Goal: Register for event/course

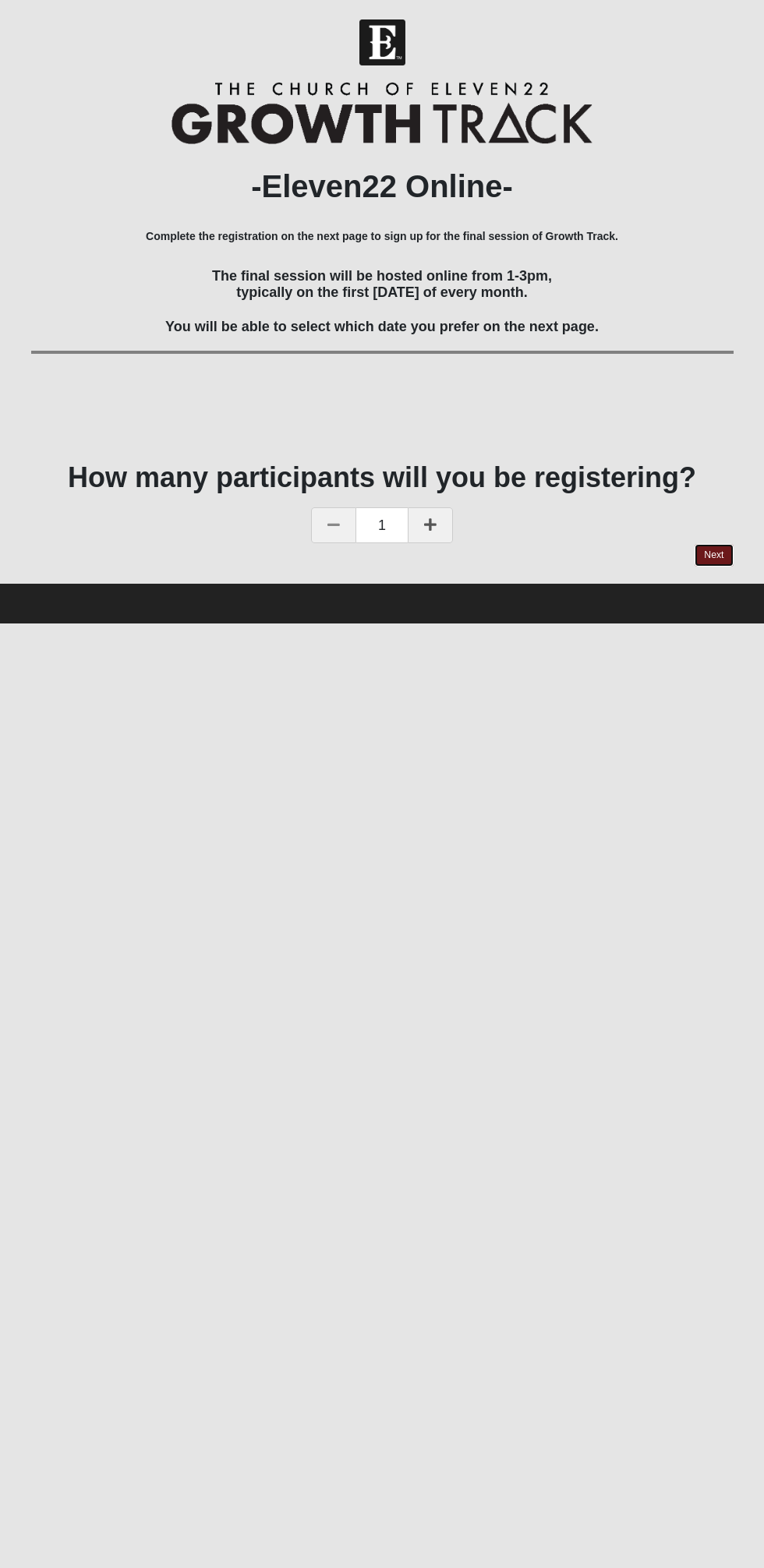
click at [720, 561] on link "Next" at bounding box center [714, 555] width 38 height 22
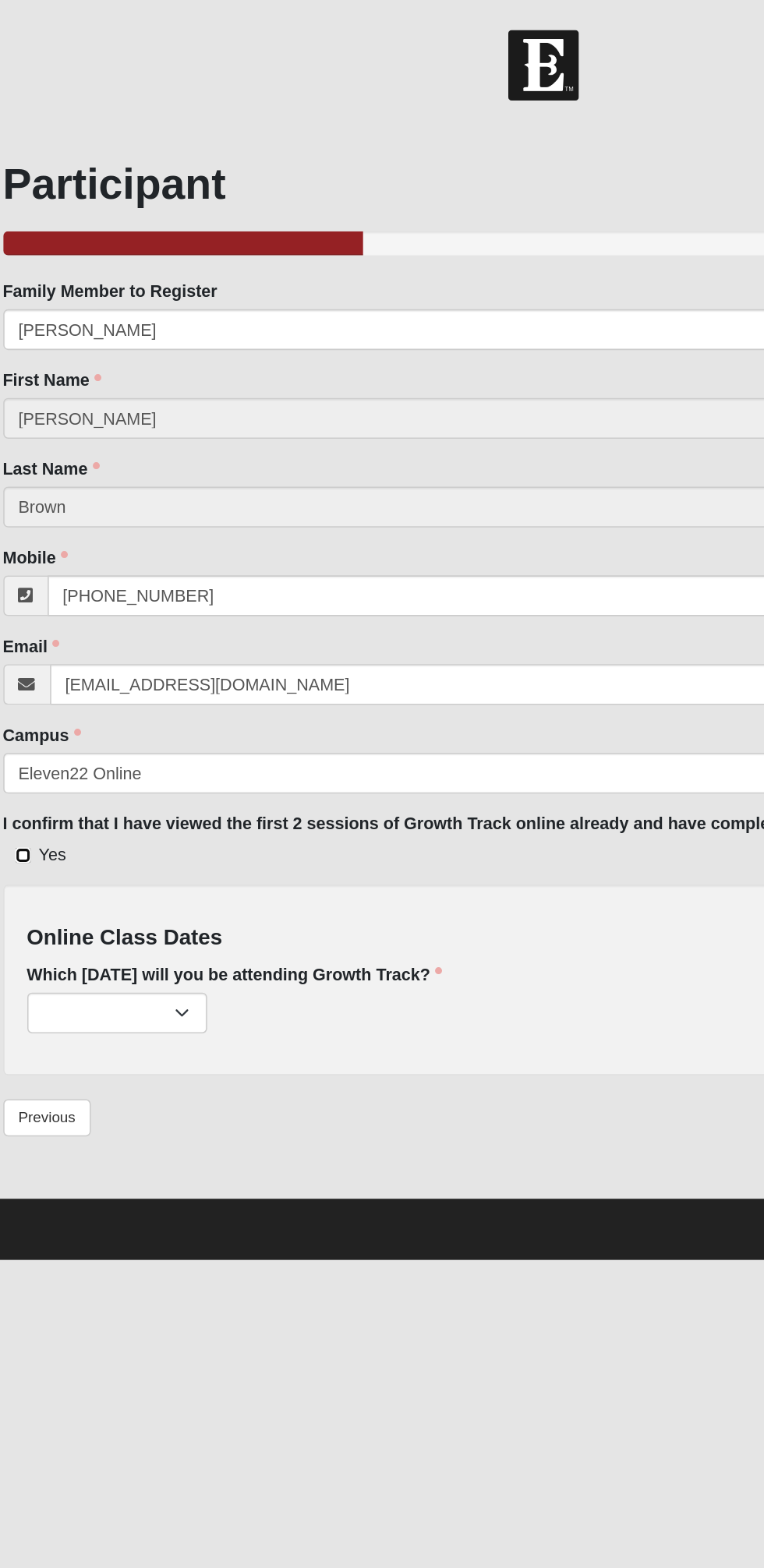
click at [45, 557] on input "Yes" at bounding box center [44, 556] width 10 height 10
checkbox input "true"
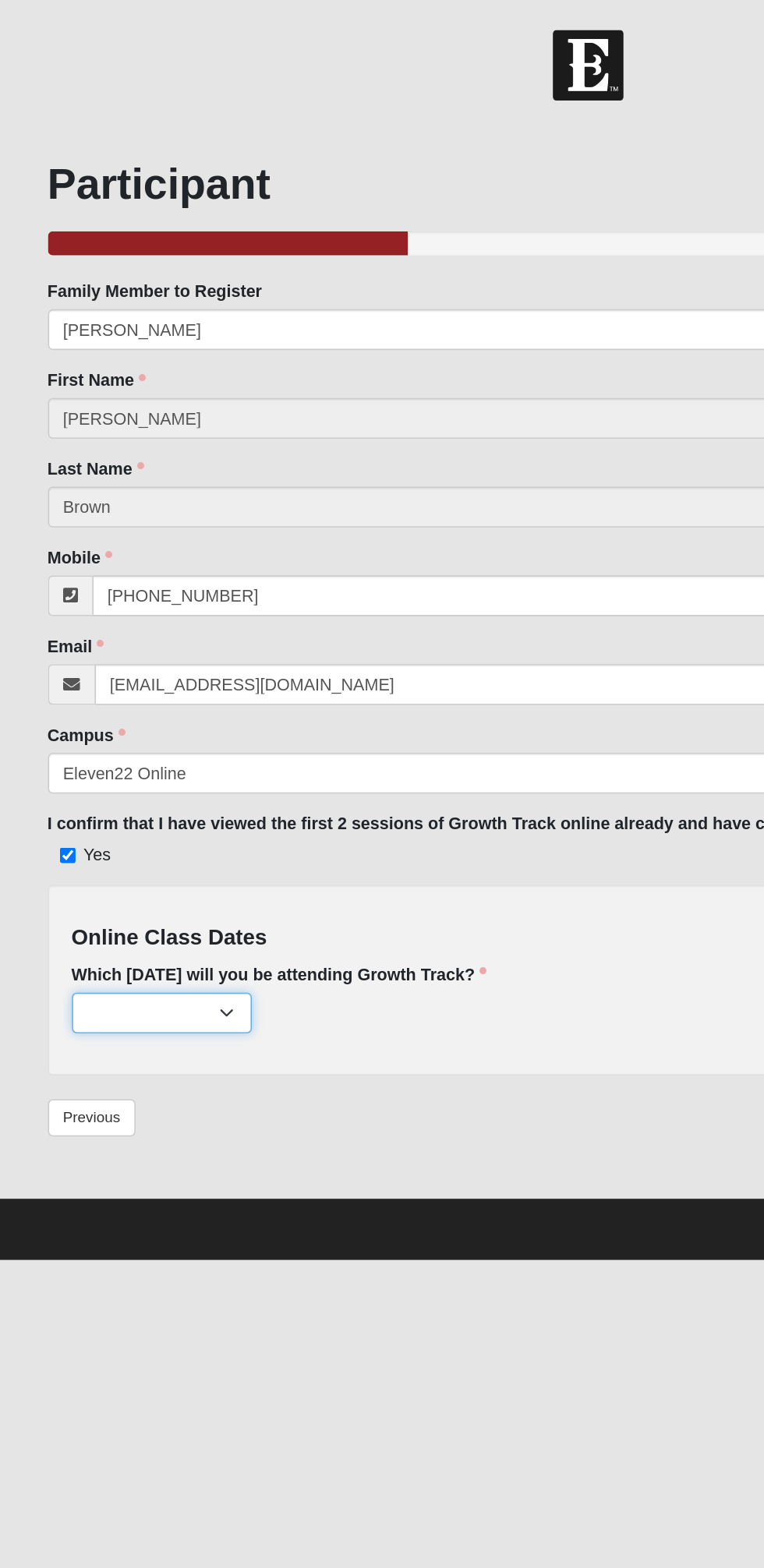
click at [137, 666] on select "[DATE] (176 remaining) [DATE] (193 remaining) [DATE] (199 remaining)" at bounding box center [105, 658] width 117 height 26
select select "801"
click at [47, 645] on select "[DATE] (176 remaining) [DATE] (193 remaining) [DATE] (199 remaining)" at bounding box center [105, 658] width 117 height 26
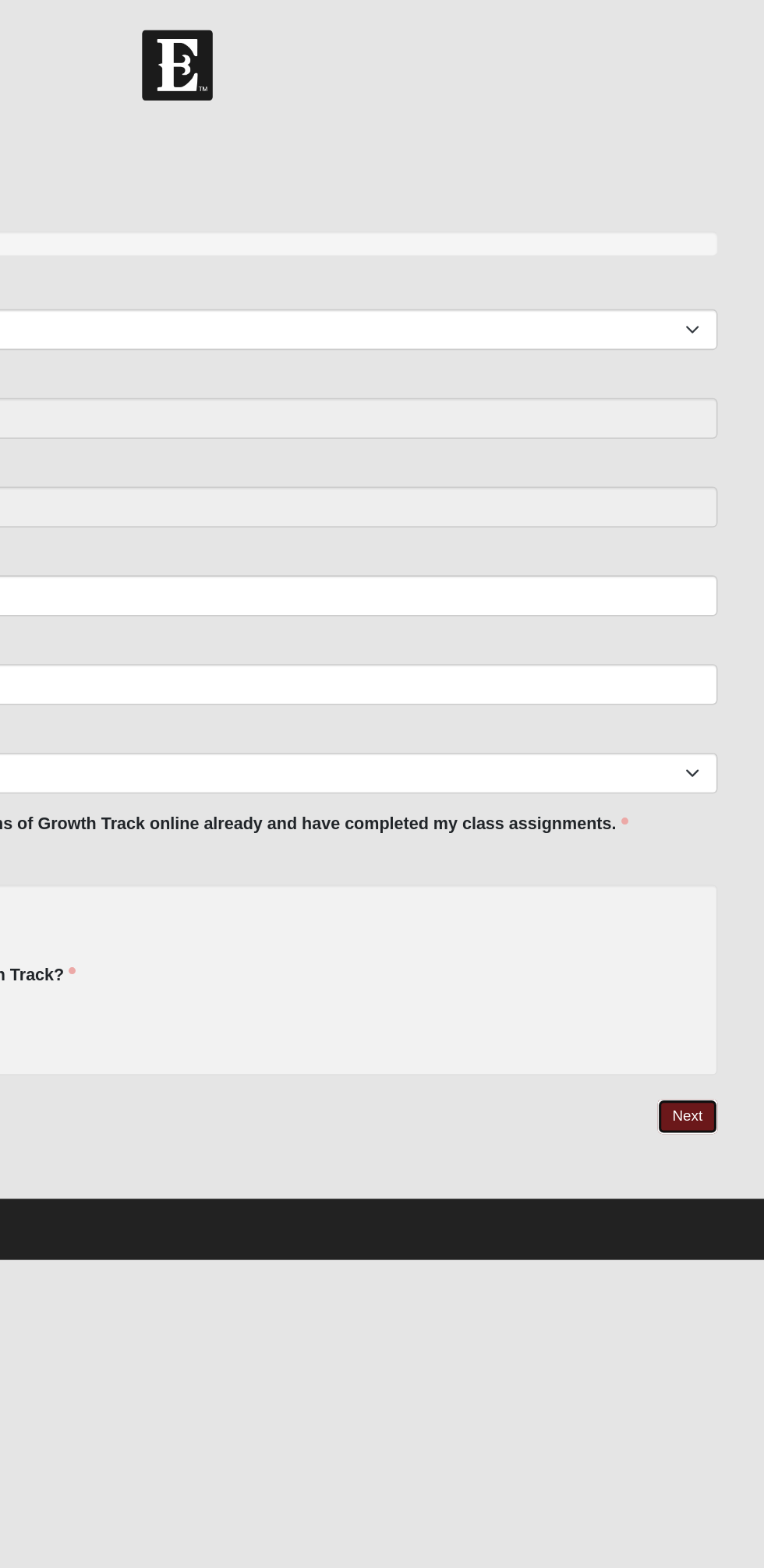
click at [714, 724] on link "Next" at bounding box center [714, 726] width 38 height 22
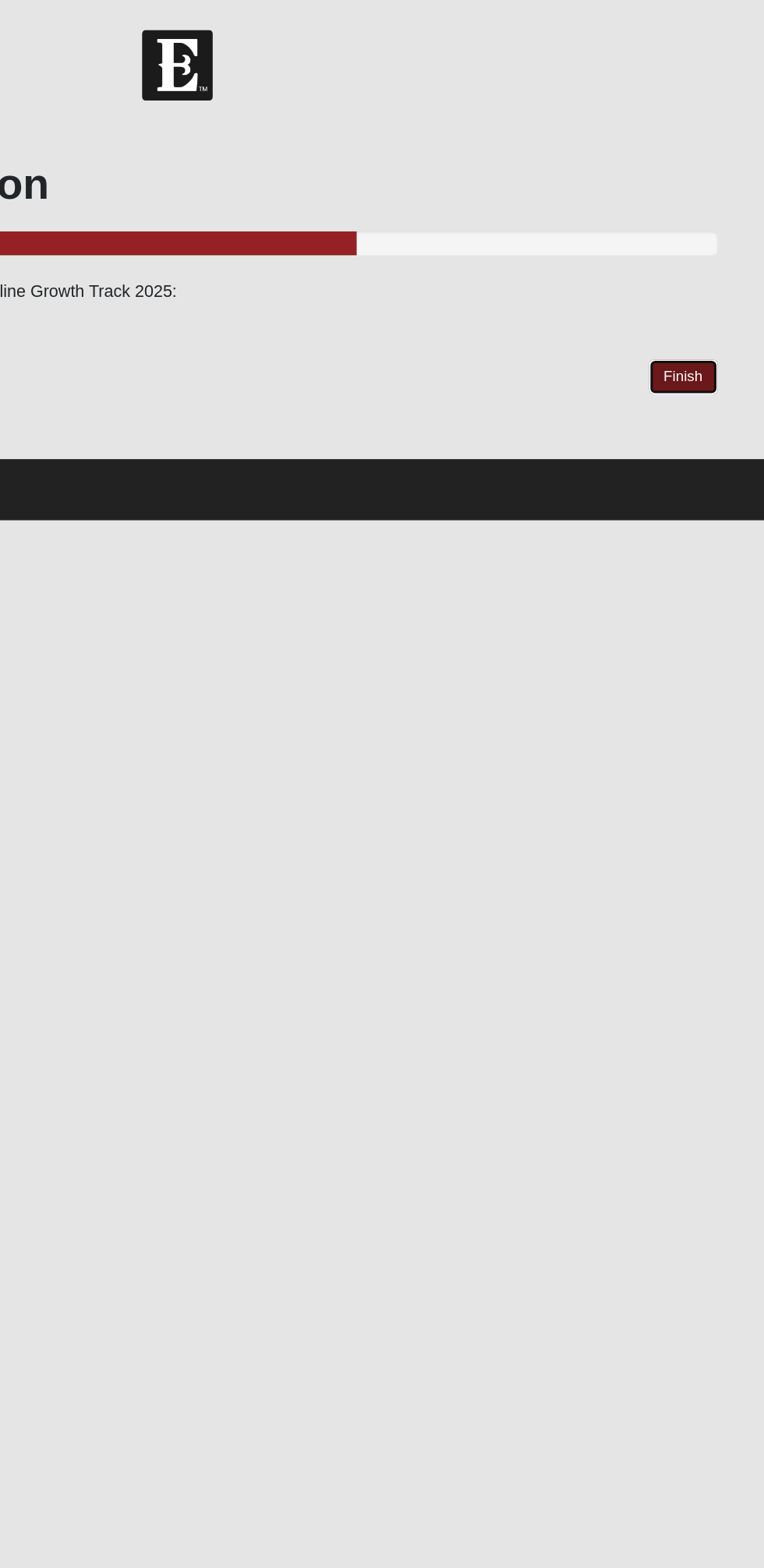
click at [714, 244] on link "Finish" at bounding box center [712, 245] width 45 height 22
